Goal: Task Accomplishment & Management: Use online tool/utility

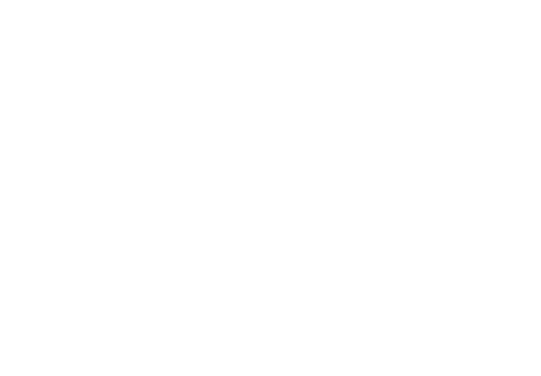
select select "Song"
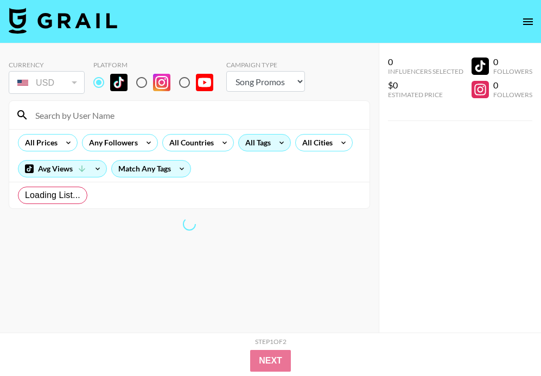
click at [277, 140] on icon at bounding box center [281, 142] width 17 height 16
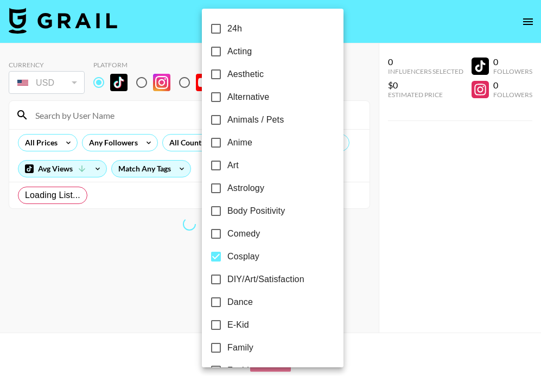
click at [426, 168] on div at bounding box center [270, 188] width 541 height 376
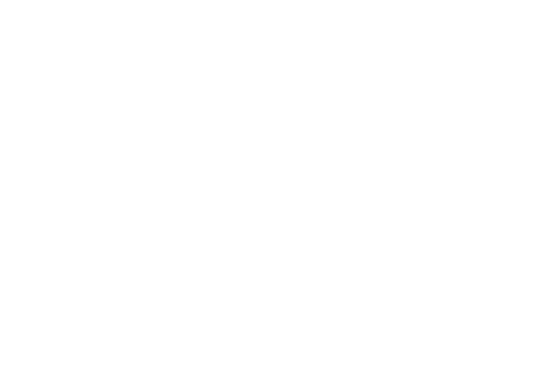
select select "Song"
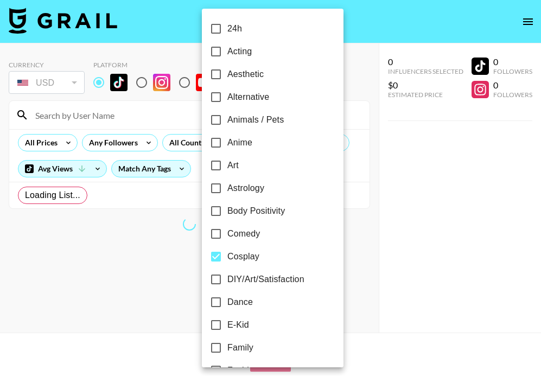
click at [178, 250] on div at bounding box center [270, 188] width 541 height 376
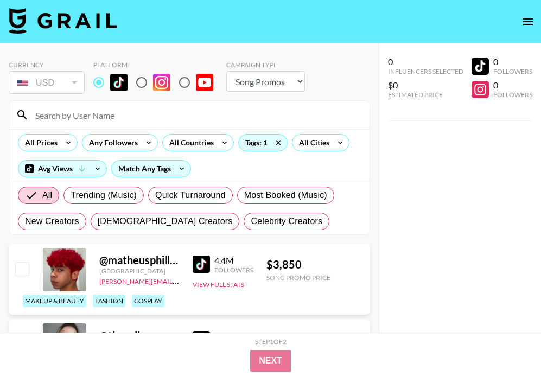
scroll to position [43, 0]
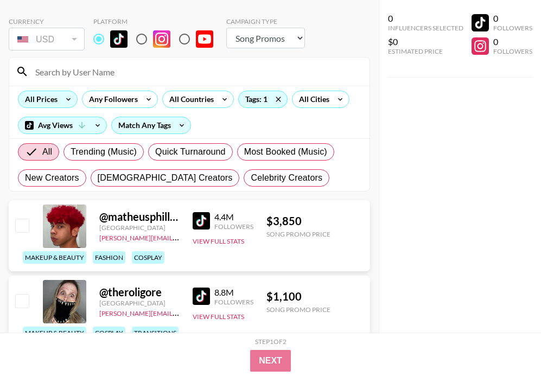
click at [48, 99] on div "All Prices" at bounding box center [38, 99] width 41 height 16
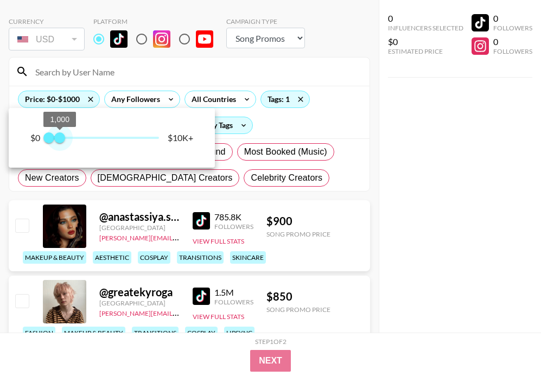
type input "1250"
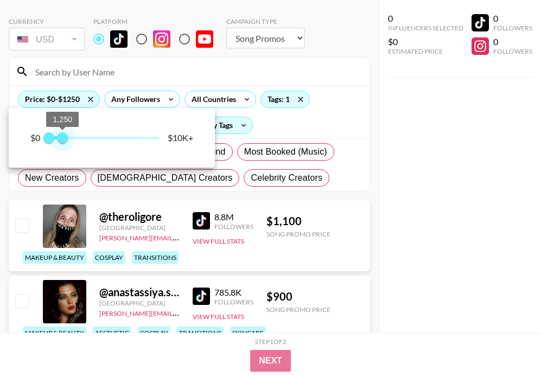
drag, startPoint x: 158, startPoint y: 138, endPoint x: 63, endPoint y: 137, distance: 95.4
click at [63, 137] on span "1,250" at bounding box center [62, 137] width 11 height 11
click at [394, 191] on div at bounding box center [270, 188] width 541 height 376
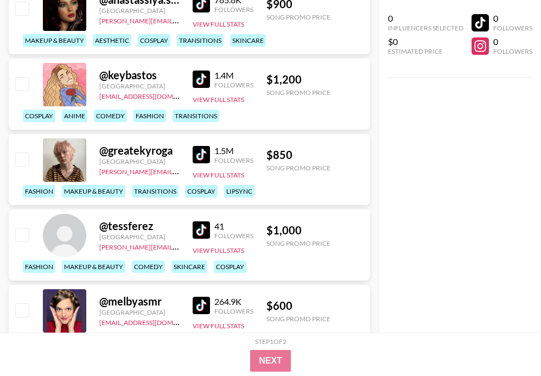
scroll to position [0, 0]
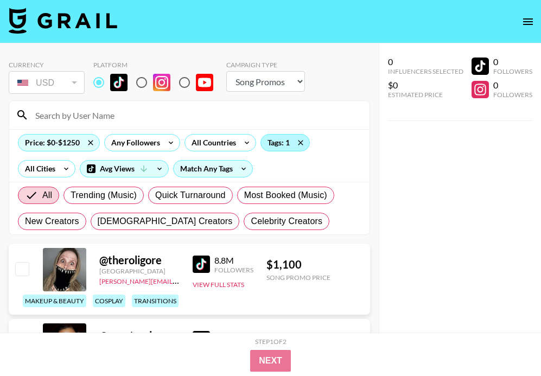
click at [270, 144] on div "Tags: 1" at bounding box center [285, 142] width 48 height 16
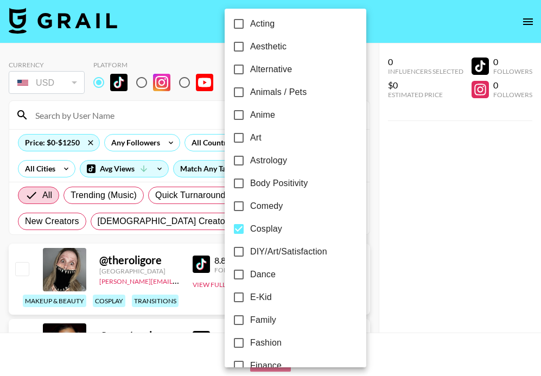
scroll to position [29, 0]
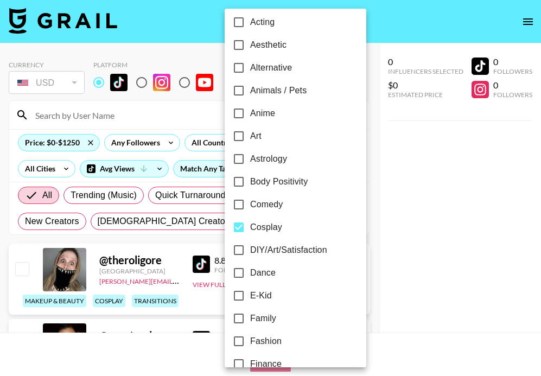
click at [241, 274] on input "Dance" at bounding box center [238, 272] width 23 height 23
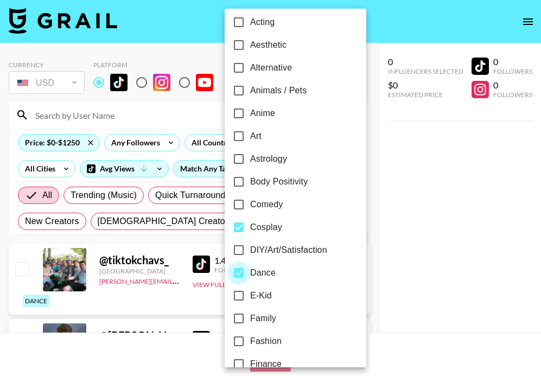
click at [241, 274] on input "Dance" at bounding box center [238, 272] width 23 height 23
checkbox input "false"
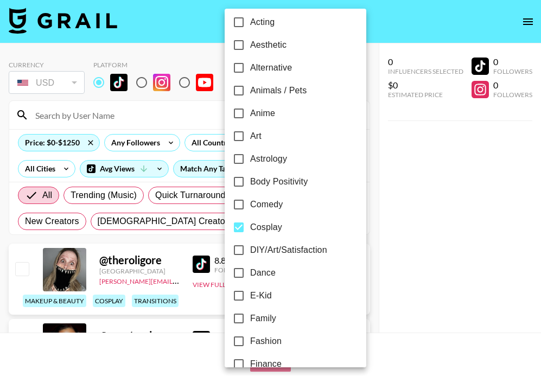
click at [413, 189] on div at bounding box center [270, 188] width 541 height 376
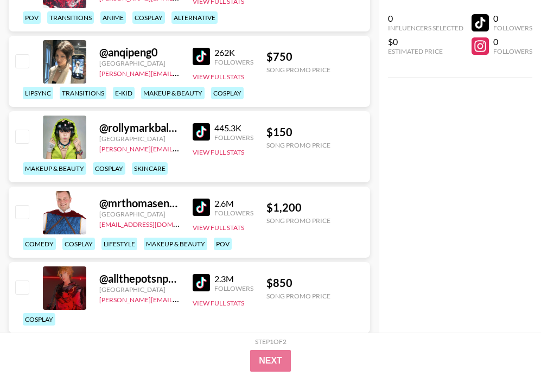
scroll to position [759, 0]
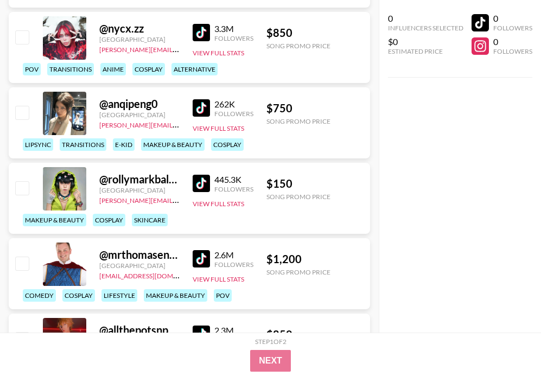
click at [197, 110] on img at bounding box center [200, 107] width 17 height 17
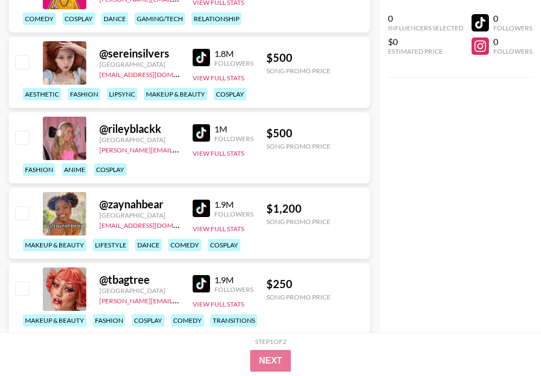
scroll to position [1713, 0]
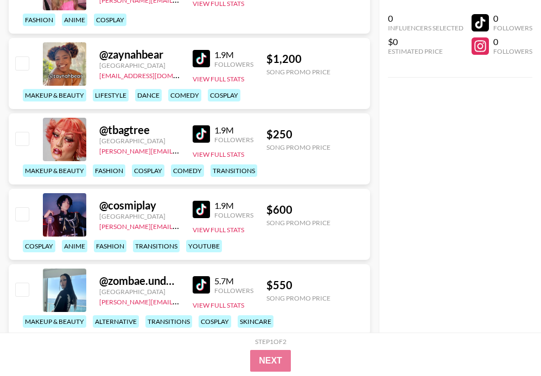
click at [211, 211] on link at bounding box center [203, 209] width 22 height 17
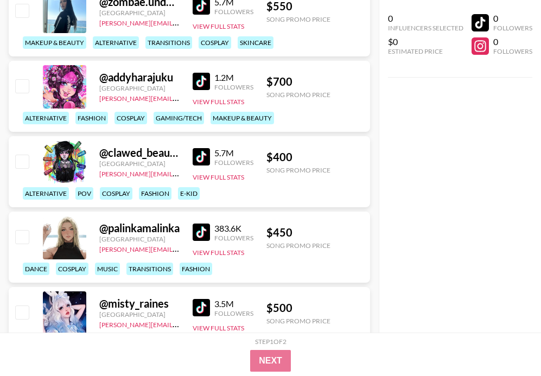
scroll to position [2109, 0]
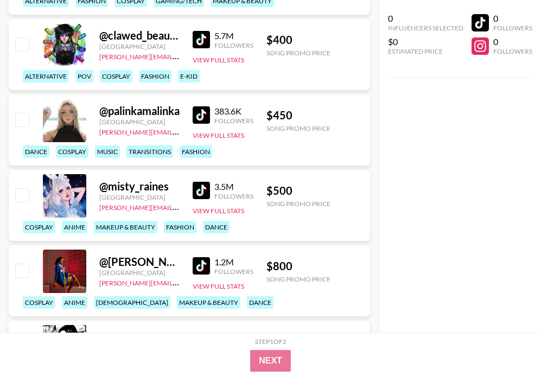
click at [198, 194] on img at bounding box center [200, 190] width 17 height 17
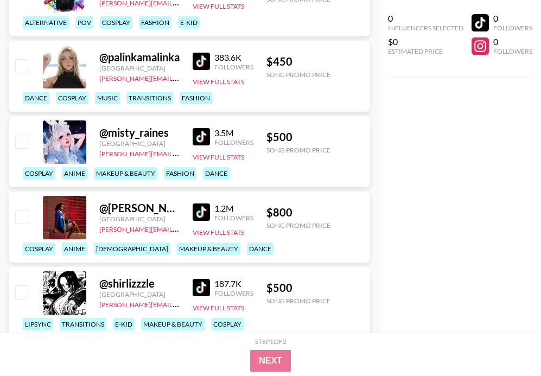
scroll to position [2175, 0]
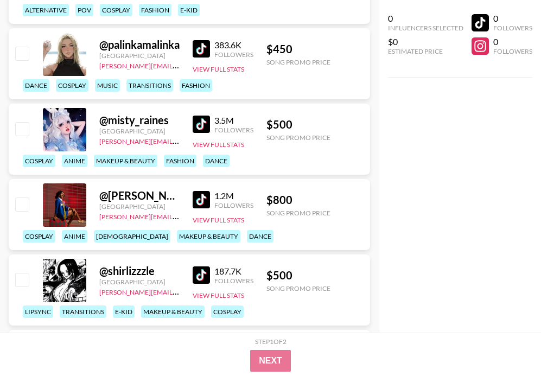
click at [205, 274] on img at bounding box center [200, 274] width 17 height 17
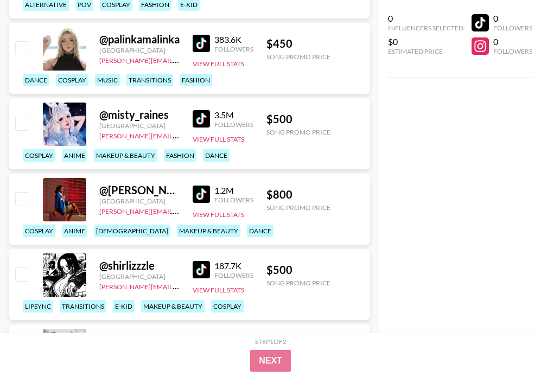
click at [192, 198] on img at bounding box center [200, 193] width 17 height 17
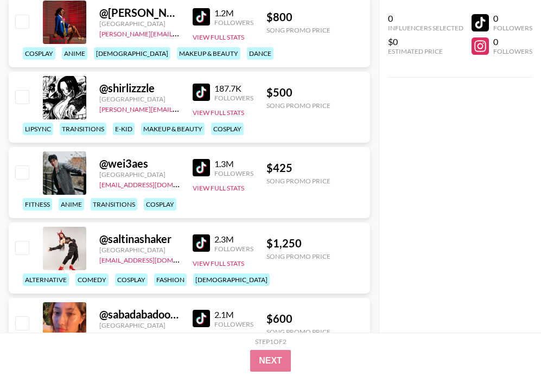
scroll to position [2371, 0]
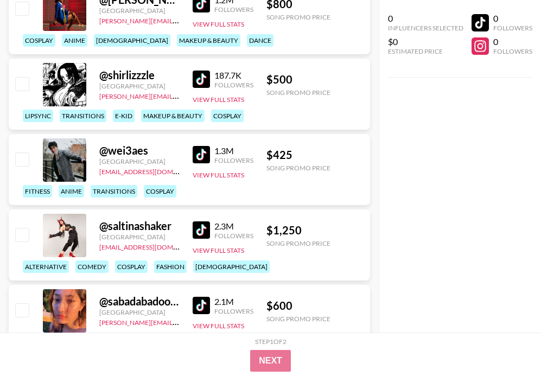
click at [210, 224] on link at bounding box center [203, 229] width 22 height 17
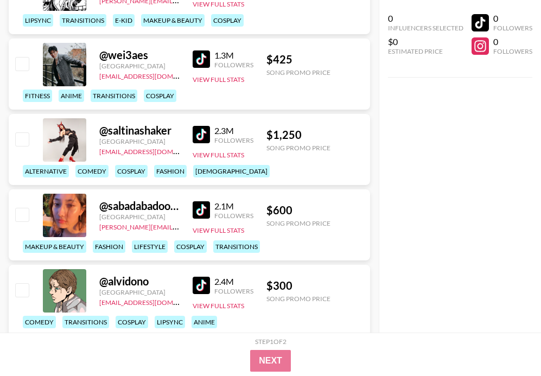
click at [215, 203] on div "2.1M" at bounding box center [233, 206] width 39 height 11
click at [207, 211] on img at bounding box center [200, 209] width 17 height 17
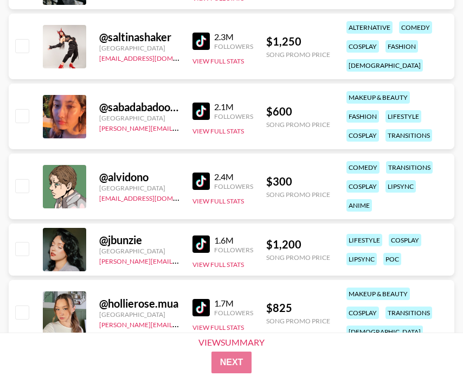
scroll to position [2495, 0]
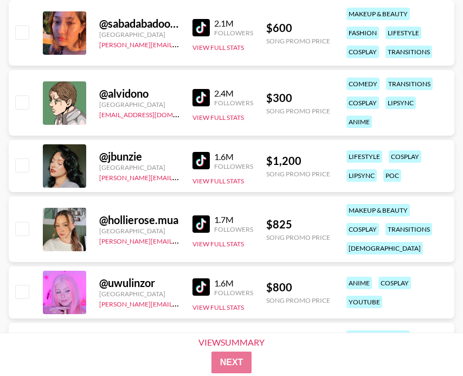
click at [200, 161] on img at bounding box center [200, 160] width 17 height 17
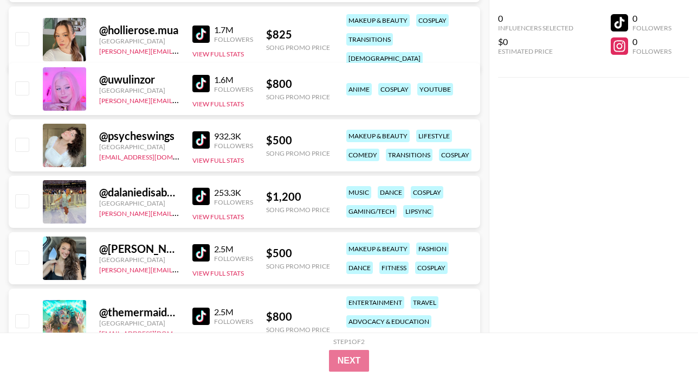
scroll to position [2556, 0]
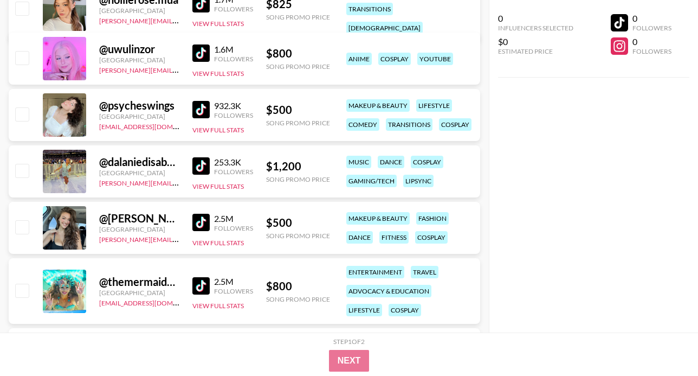
click at [198, 218] on img at bounding box center [200, 222] width 17 height 17
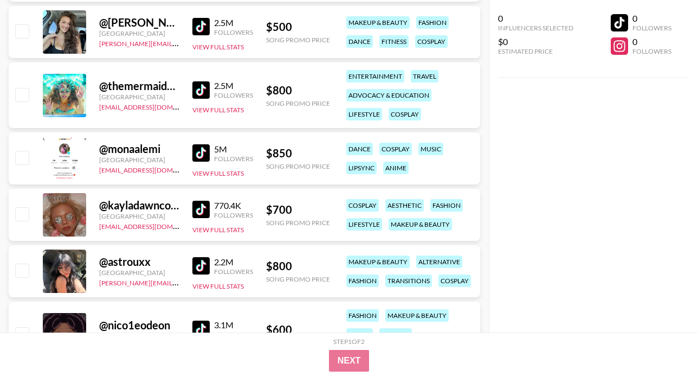
scroll to position [2800, 0]
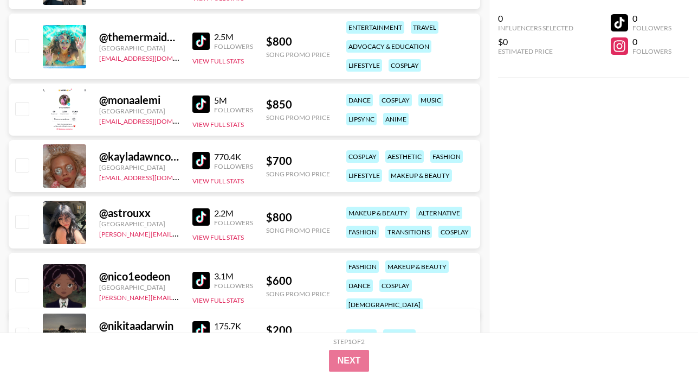
click at [200, 274] on img at bounding box center [200, 280] width 17 height 17
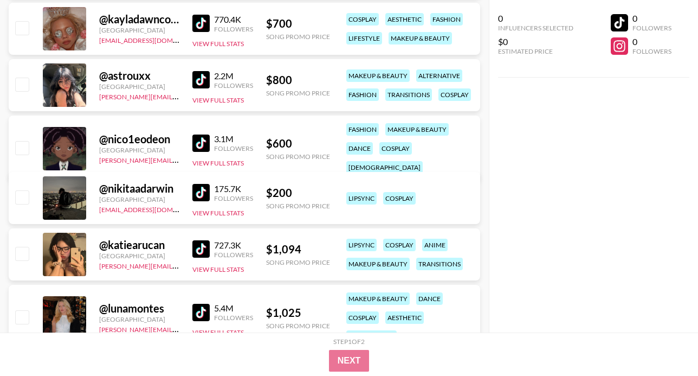
scroll to position [2974, 0]
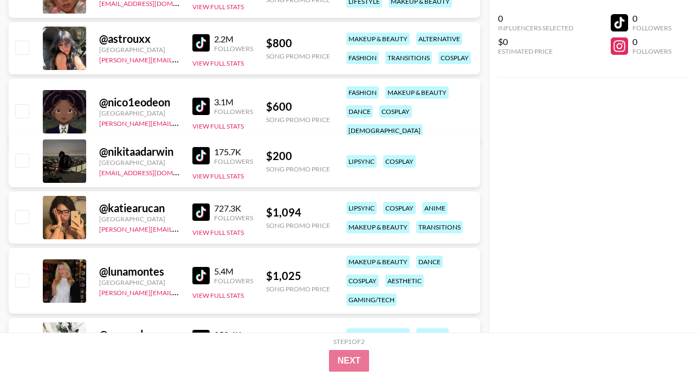
click at [208, 272] on img at bounding box center [200, 275] width 17 height 17
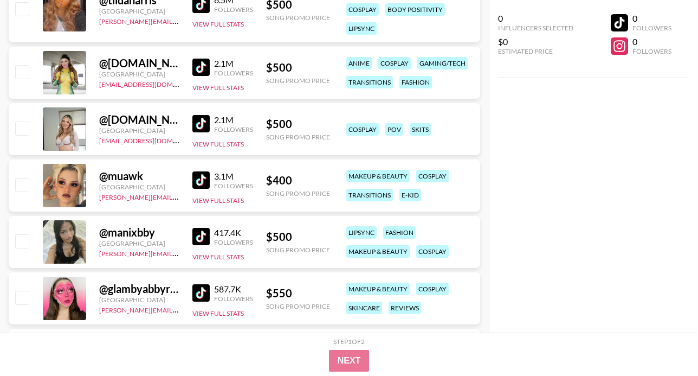
scroll to position [3748, 0]
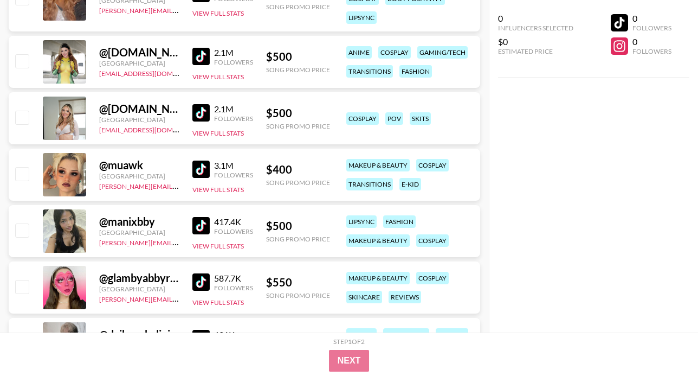
click at [188, 171] on div "@ muawk United States [PERSON_NAME][EMAIL_ADDRESS][DOMAIN_NAME] 3.1M Followers …" at bounding box center [245, 175] width 472 height 52
click at [204, 170] on img at bounding box center [200, 169] width 17 height 17
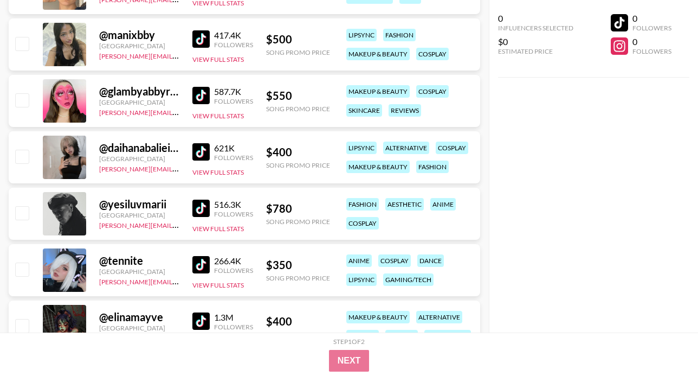
scroll to position [3945, 0]
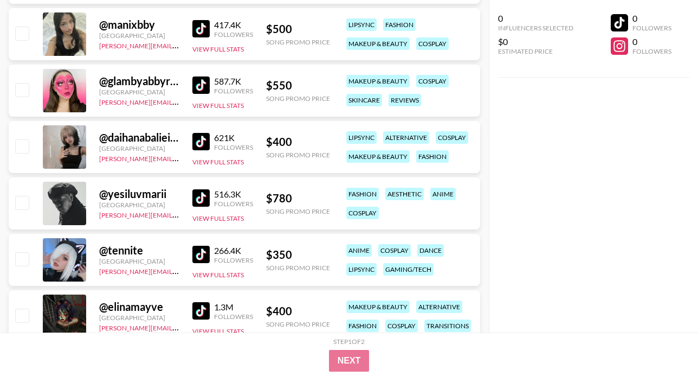
click at [197, 252] on img at bounding box center [200, 254] width 17 height 17
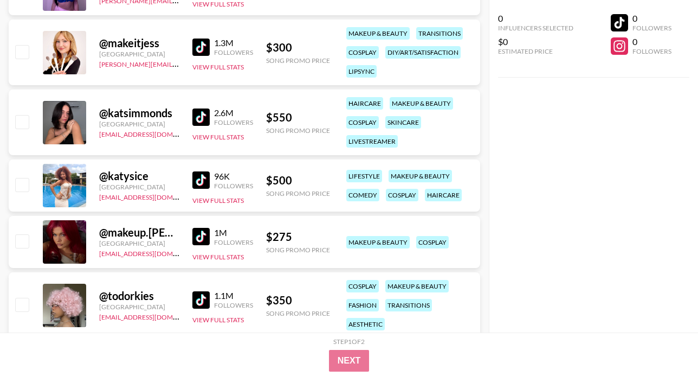
scroll to position [4356, 0]
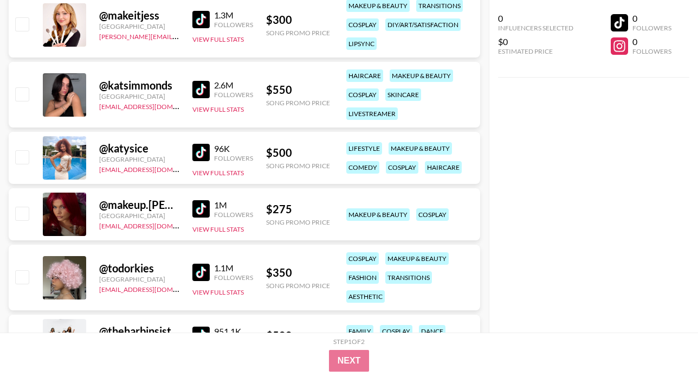
click at [207, 268] on img at bounding box center [200, 272] width 17 height 17
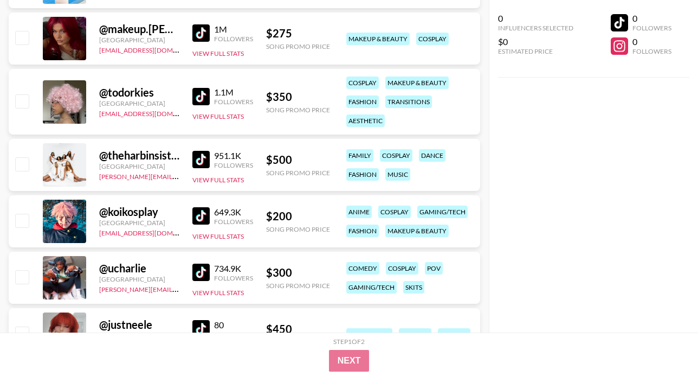
scroll to position [4590, 0]
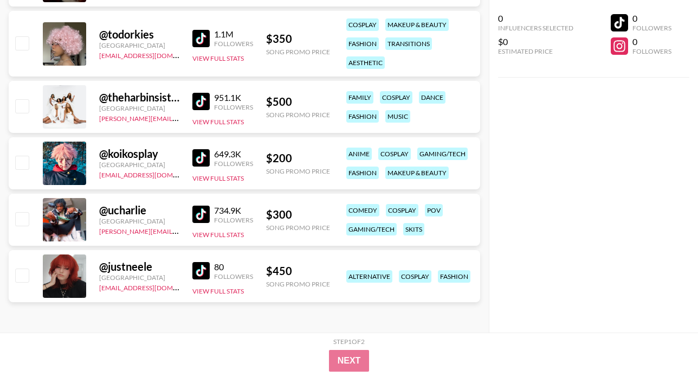
click at [206, 163] on img at bounding box center [200, 157] width 17 height 17
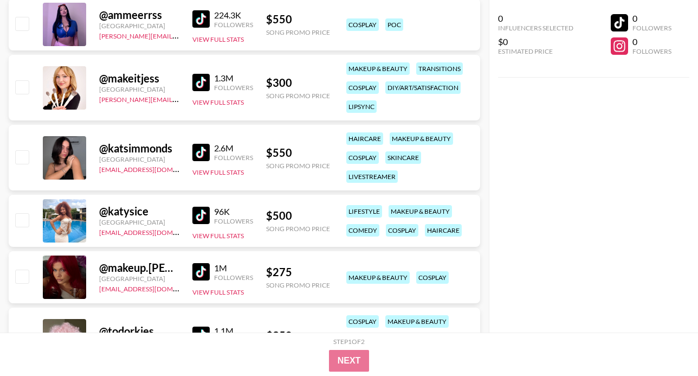
scroll to position [4270, 0]
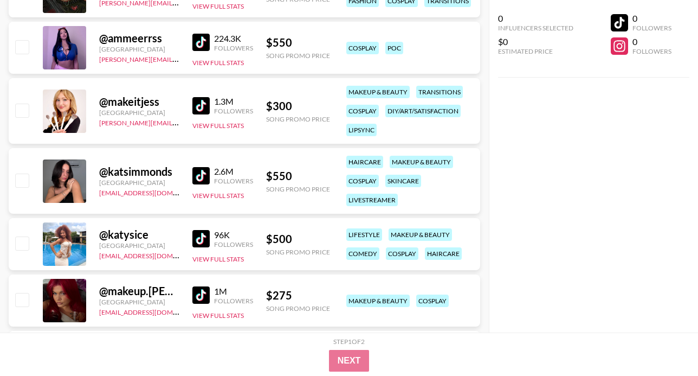
click at [209, 111] on img at bounding box center [200, 105] width 17 height 17
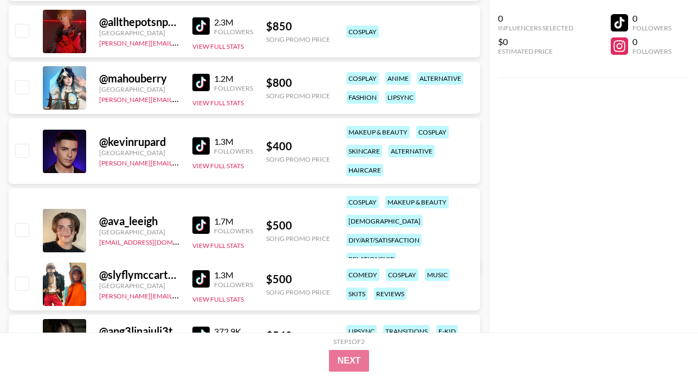
scroll to position [882, 0]
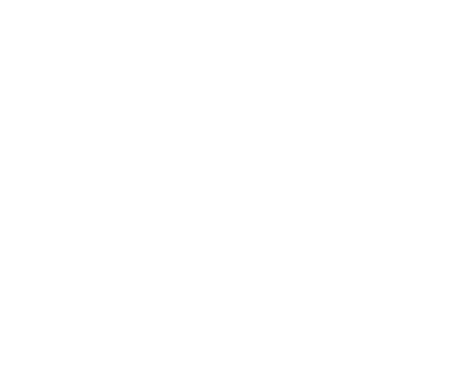
select select "Song"
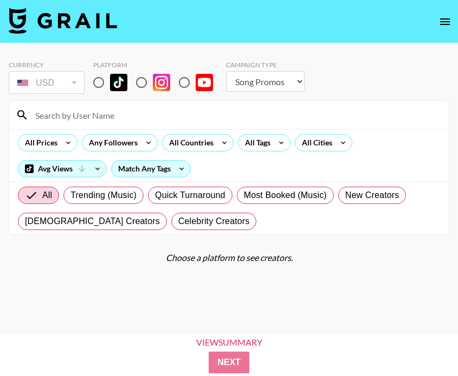
click at [99, 81] on input "radio" at bounding box center [98, 82] width 23 height 23
radio input "true"
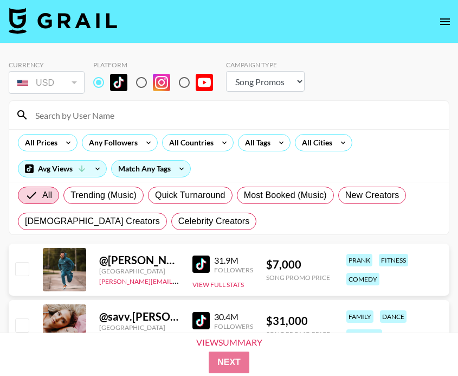
click at [99, 115] on input at bounding box center [236, 114] width 414 height 17
paste input "@cozmo3lg"
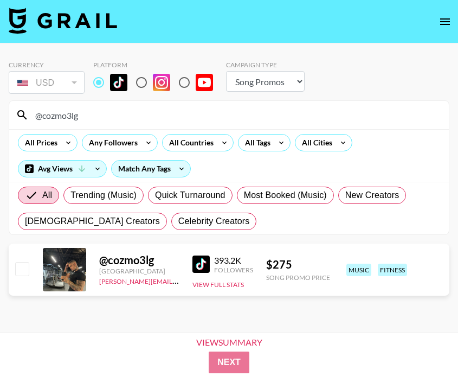
type input "@cozmo3lg"
